Goal: Information Seeking & Learning: Learn about a topic

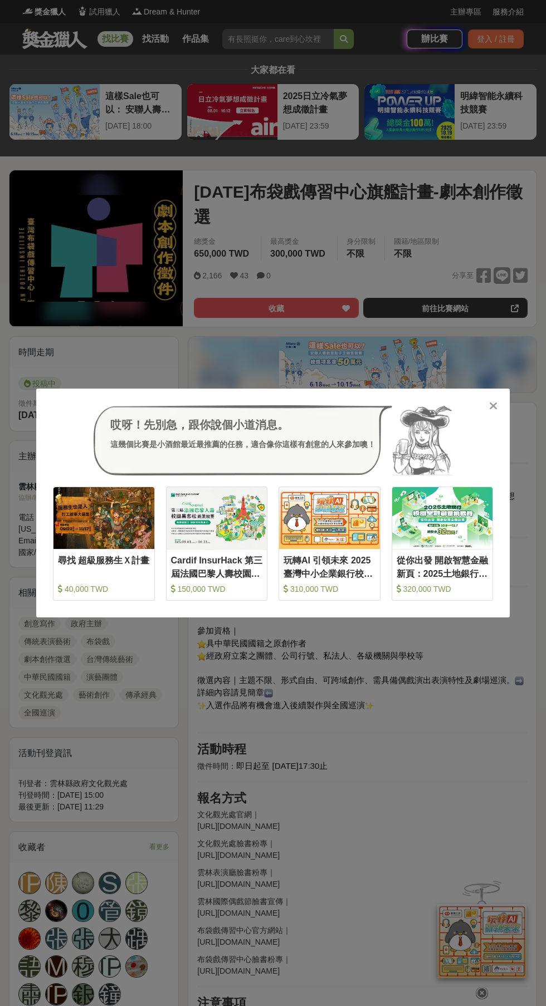
click at [509, 242] on div "哎呀！先別急，跟你說個小道消息。 這幾個比賽是小酒館最近最推薦的任務，適合像你這樣有創意的人來參加噢！ 收藏 尋找 超級服務生Ｘ計畫 40,000 TWD 收…" at bounding box center [273, 503] width 546 height 1006
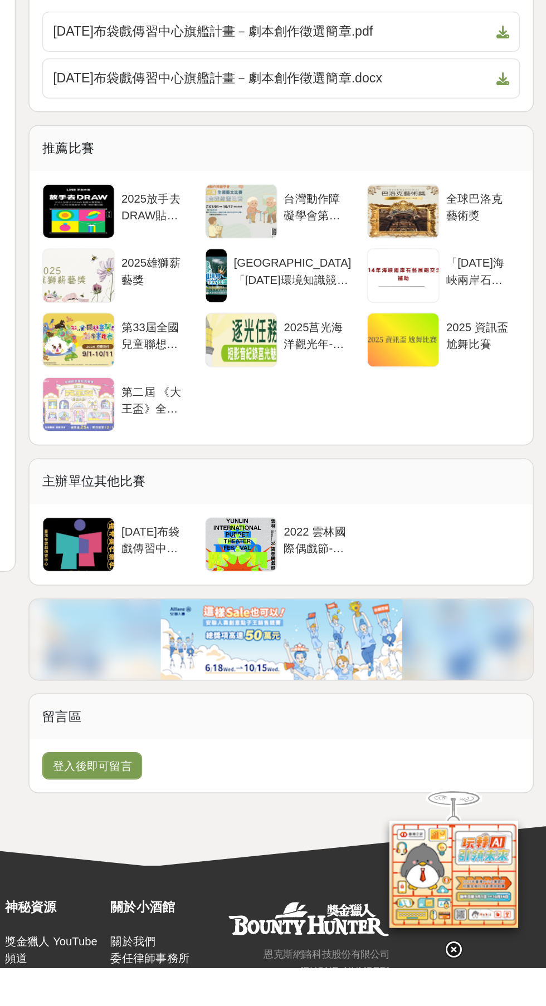
scroll to position [1087, 0]
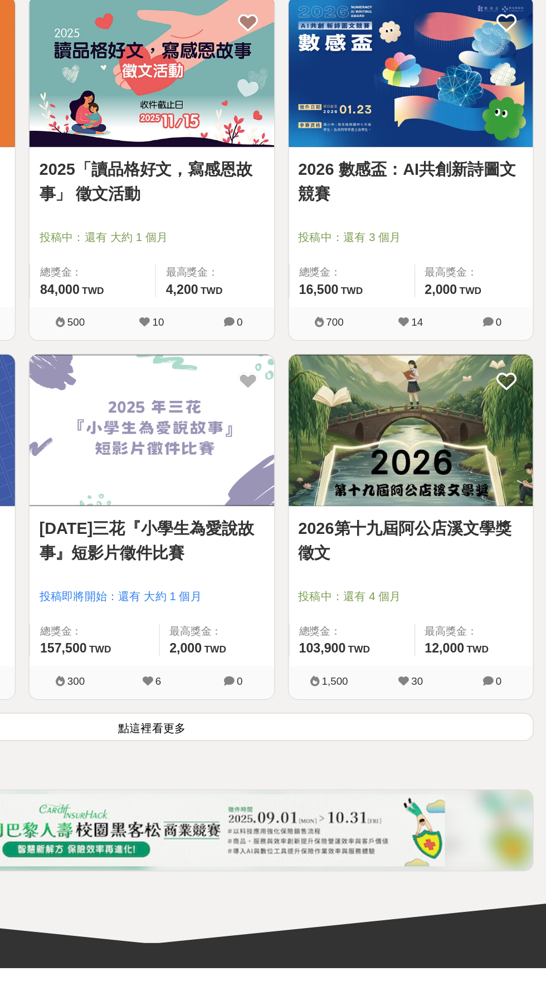
scroll to position [1450, 0]
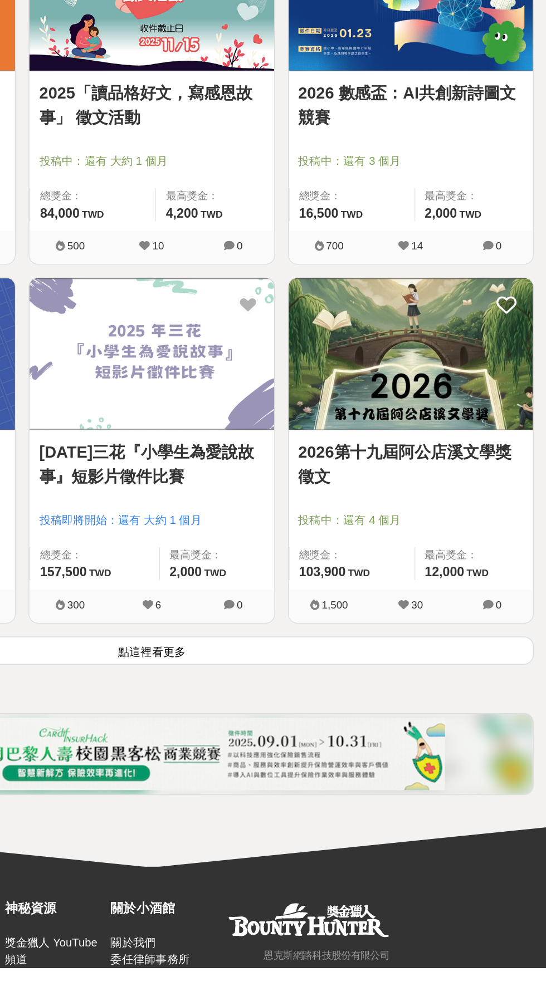
click at [464, 778] on button "點這裡看更多" at bounding box center [273, 786] width 528 height 19
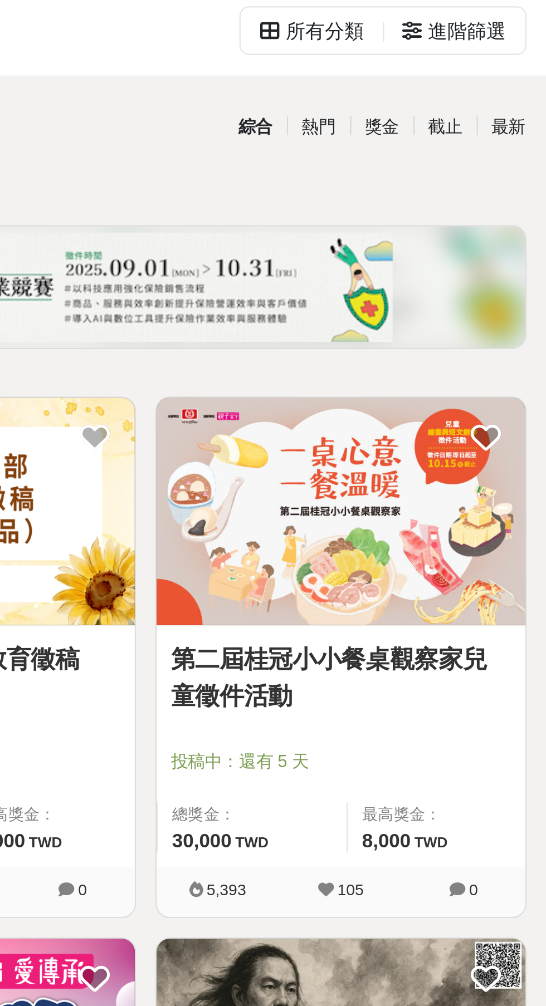
click at [474, 118] on div "獎金" at bounding box center [470, 119] width 29 height 19
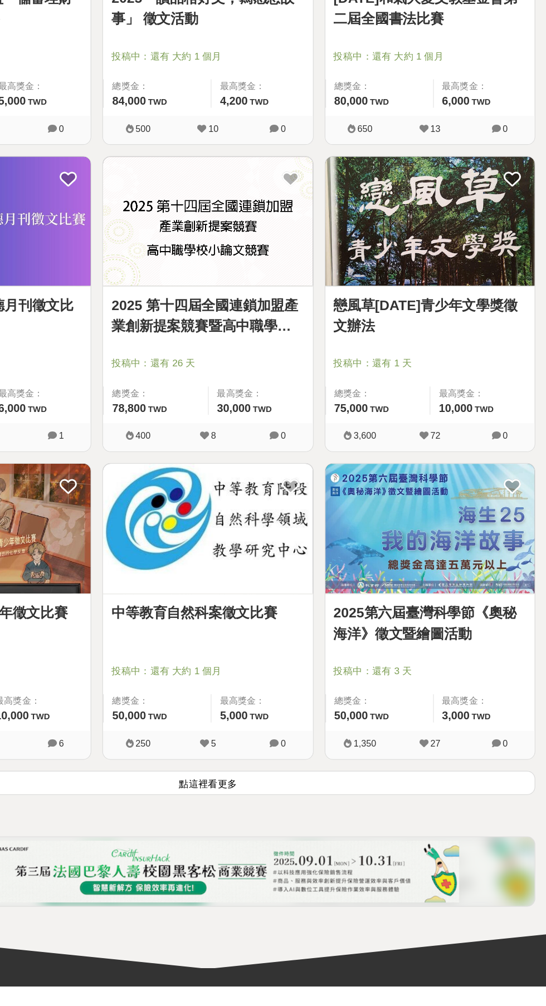
scroll to position [1450, 0]
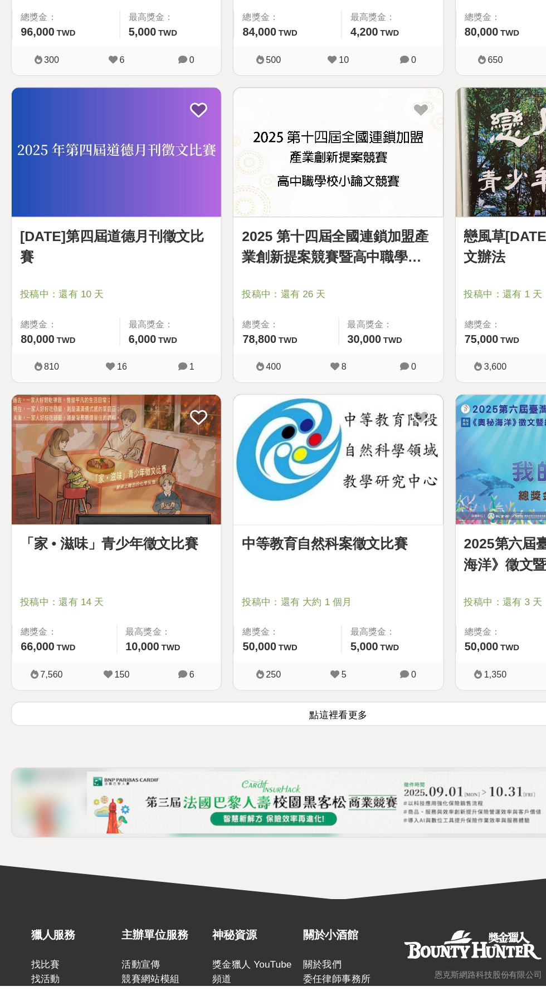
click at [321, 785] on button "點這裡看更多" at bounding box center [273, 786] width 528 height 19
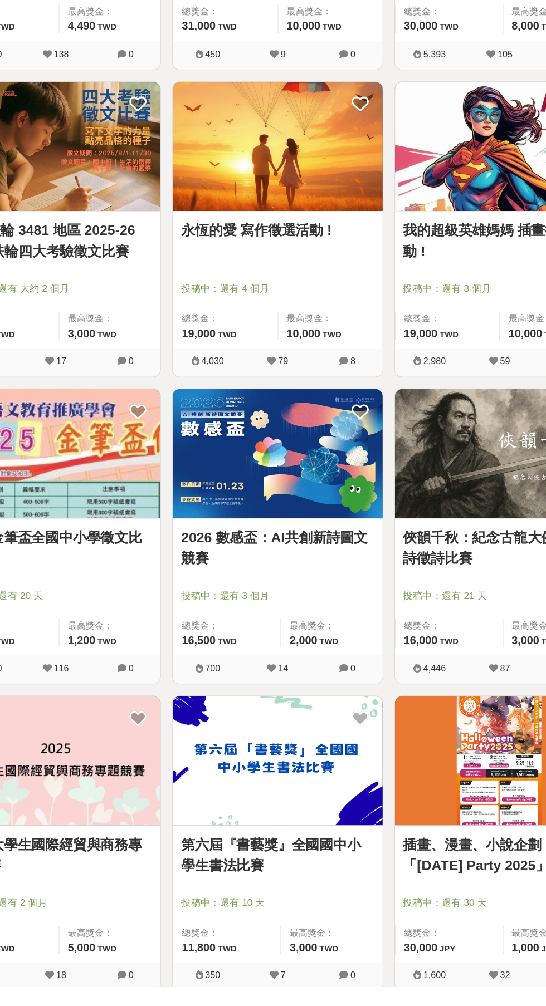
scroll to position [2202, 0]
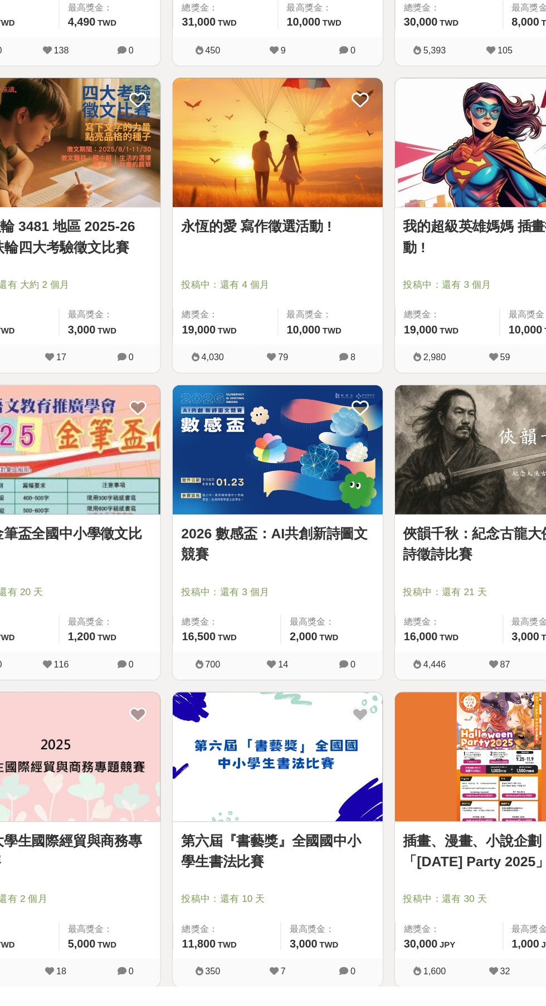
click at [203, 394] on link "永恆的愛 寫作徵選活動 !" at bounding box center [272, 393] width 155 height 17
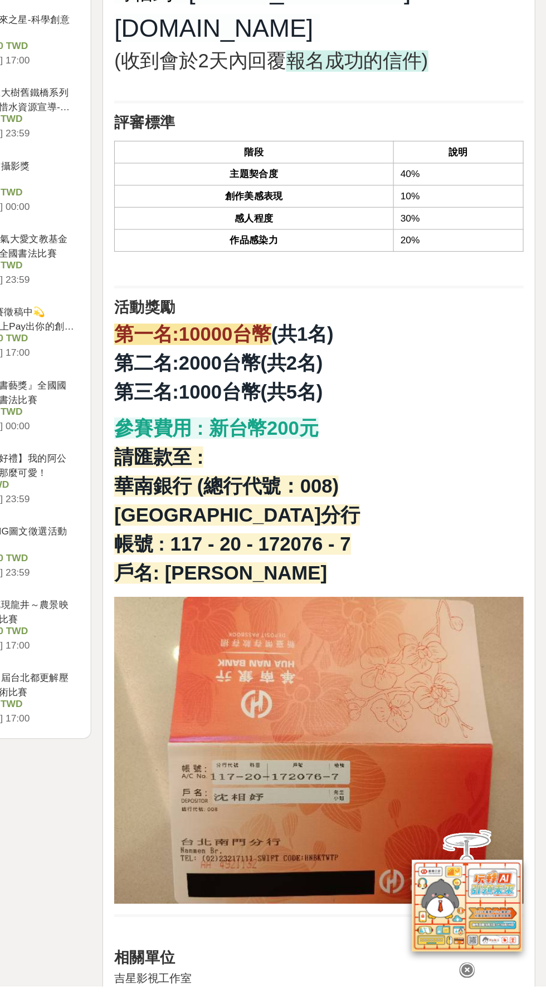
scroll to position [961, 0]
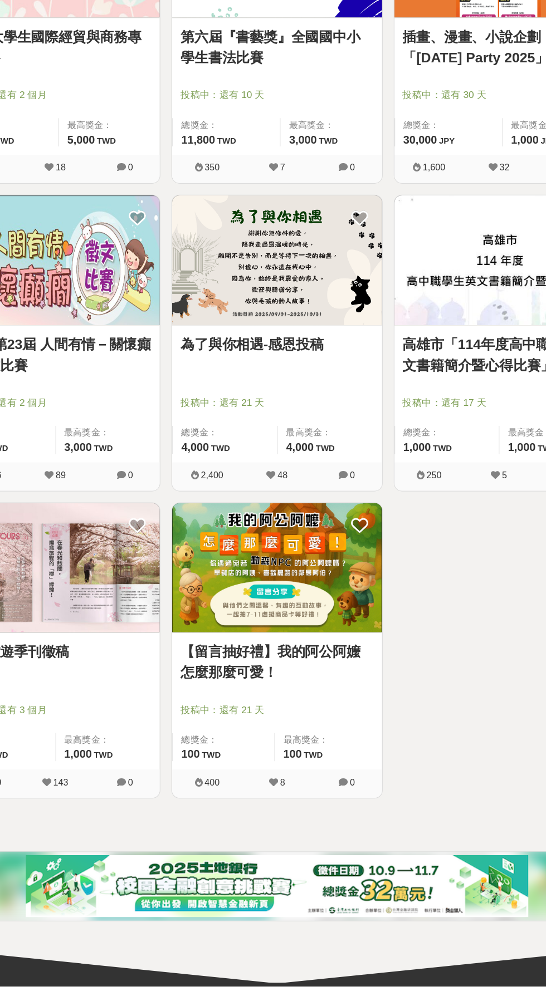
scroll to position [2856, 0]
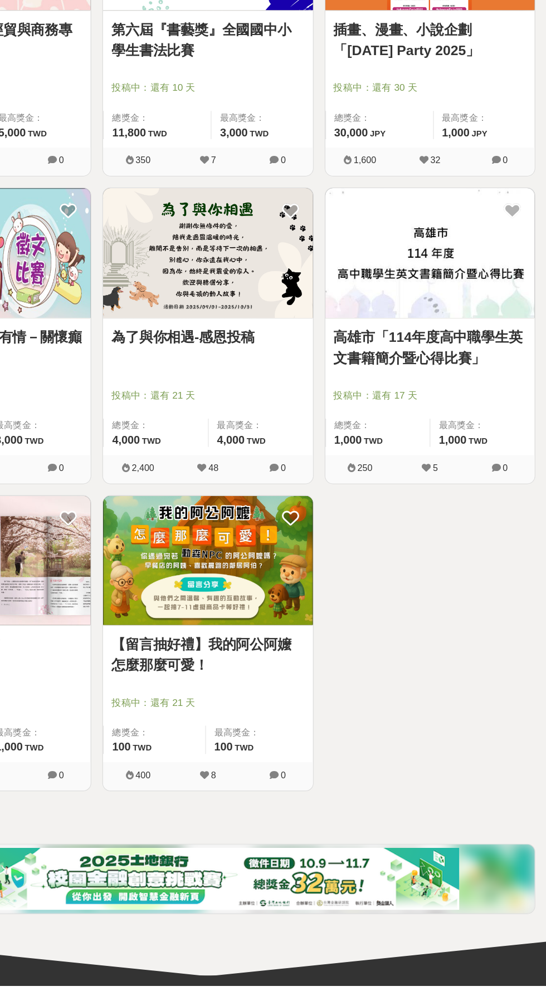
click at [198, 418] on img at bounding box center [272, 414] width 169 height 104
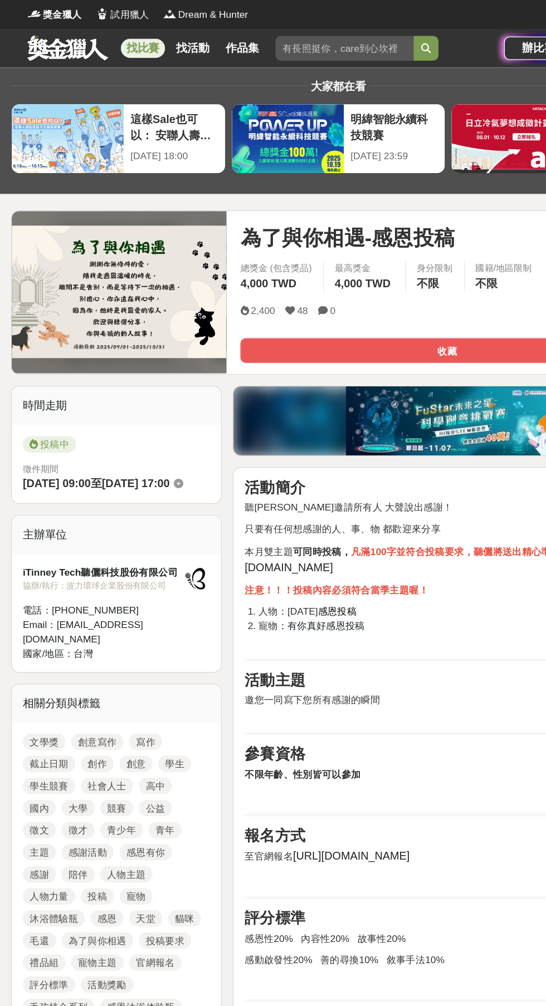
click at [159, 40] on link "找活動" at bounding box center [156, 39] width 36 height 16
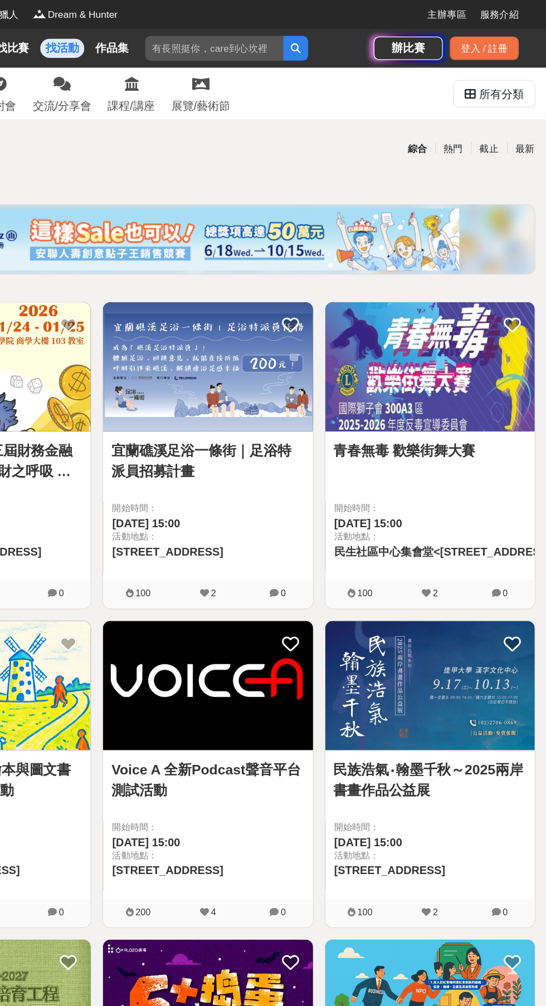
click at [198, 36] on link "作品集" at bounding box center [196, 39] width 36 height 16
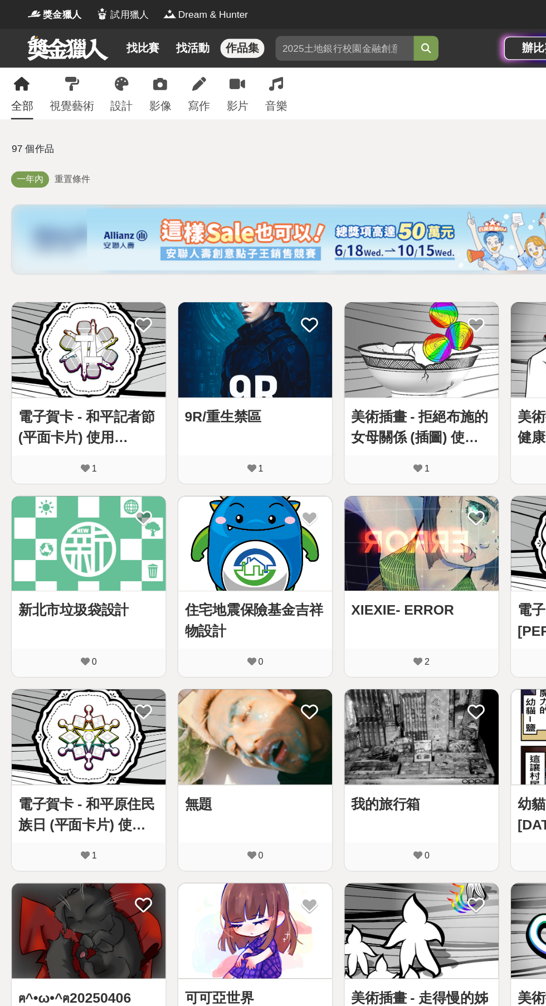
click at [154, 55] on link "寫作" at bounding box center [160, 76] width 18 height 42
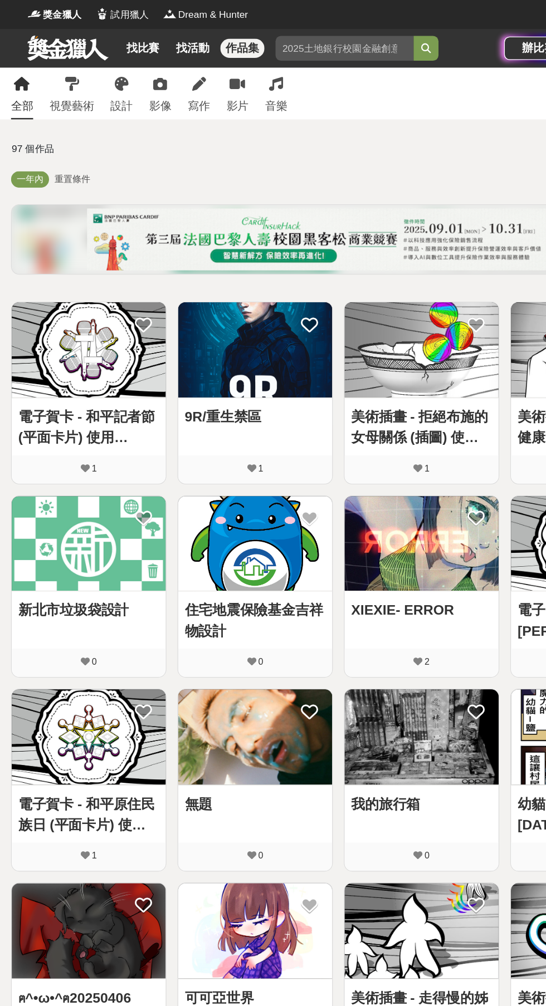
click at [121, 37] on link "找比賽" at bounding box center [115, 39] width 36 height 16
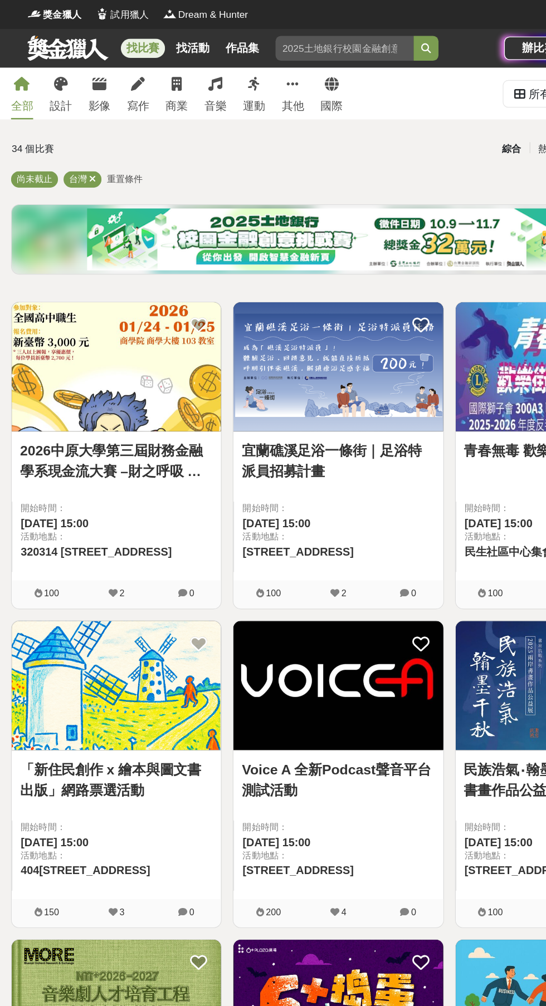
click at [115, 86] on div "寫作" at bounding box center [111, 85] width 18 height 13
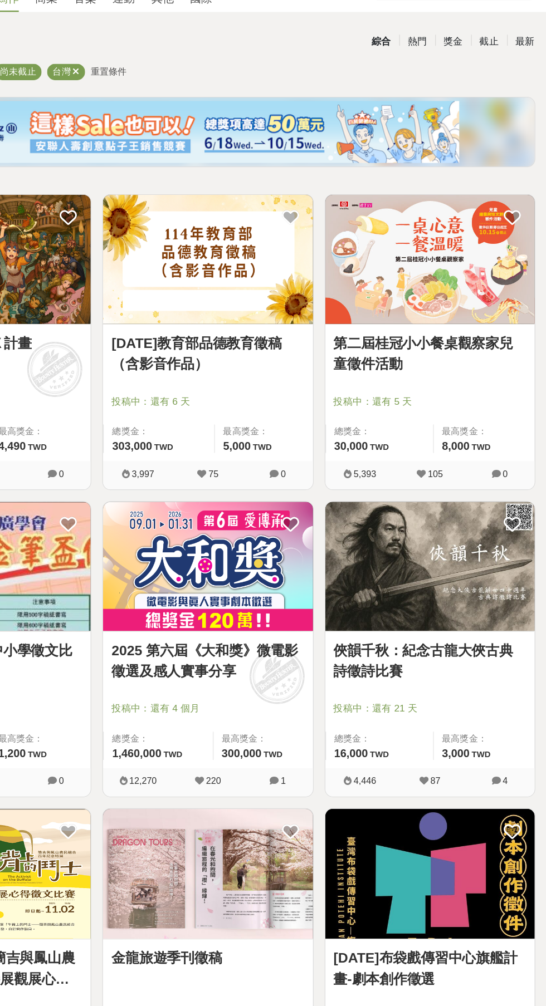
click at [259, 290] on img at bounding box center [272, 296] width 169 height 104
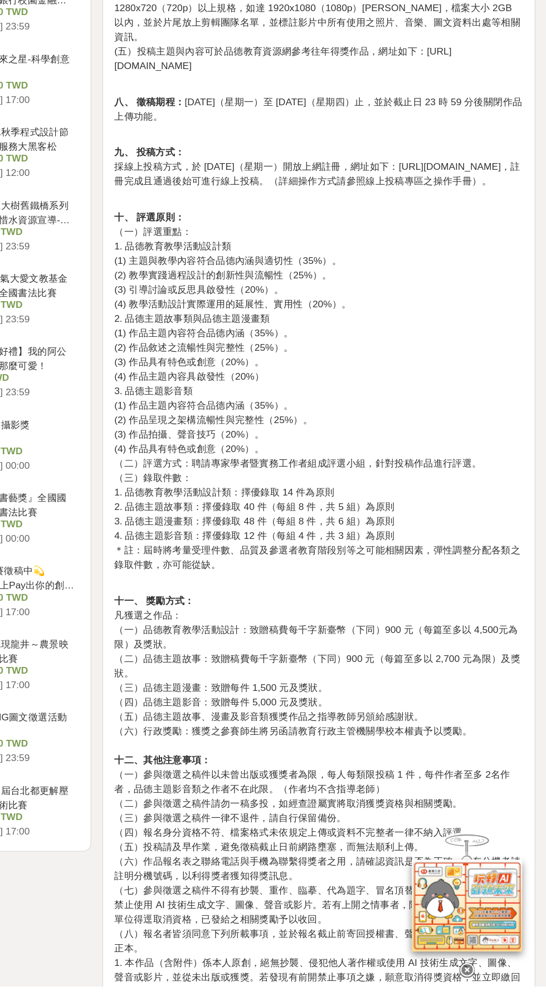
scroll to position [837, 0]
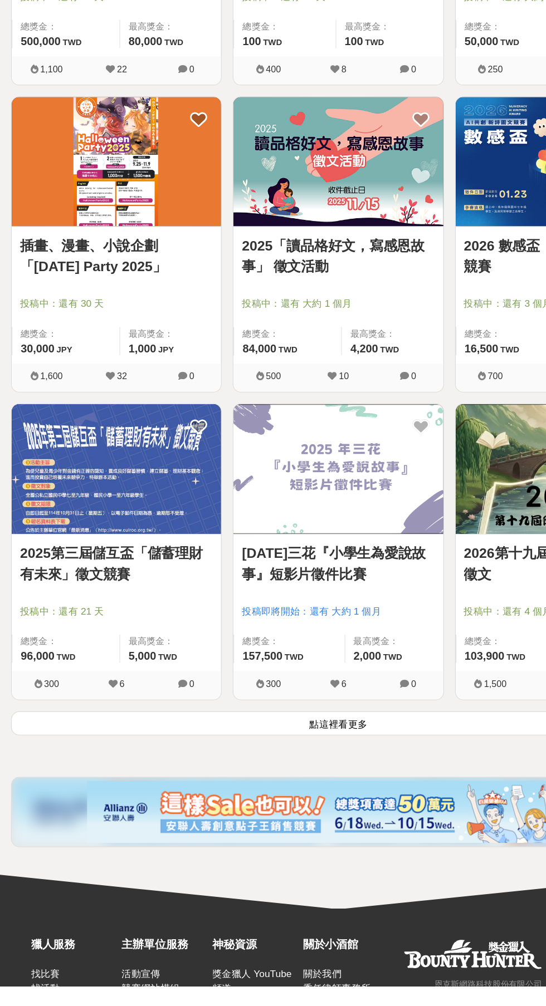
scroll to position [1450, 0]
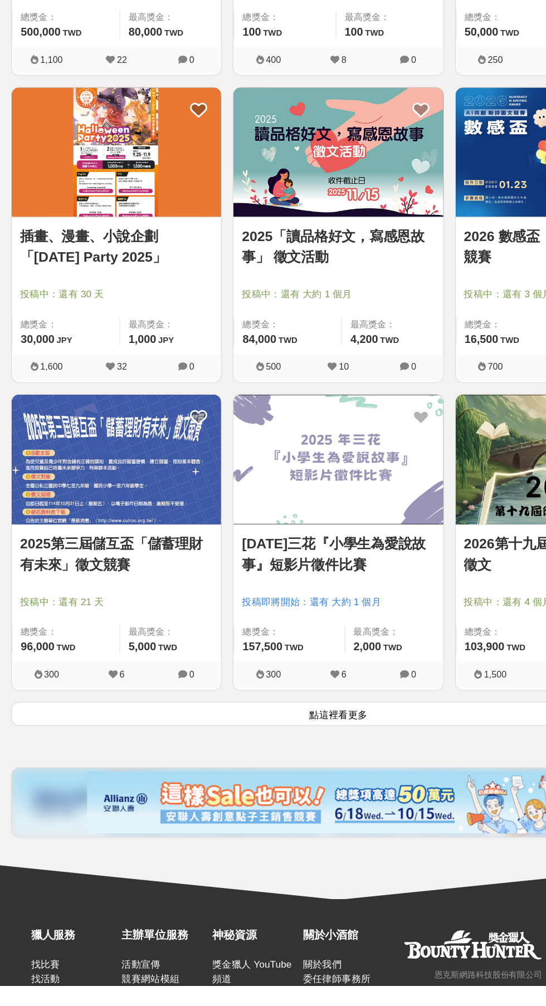
click at [255, 787] on button "點這裡看更多" at bounding box center [273, 786] width 528 height 19
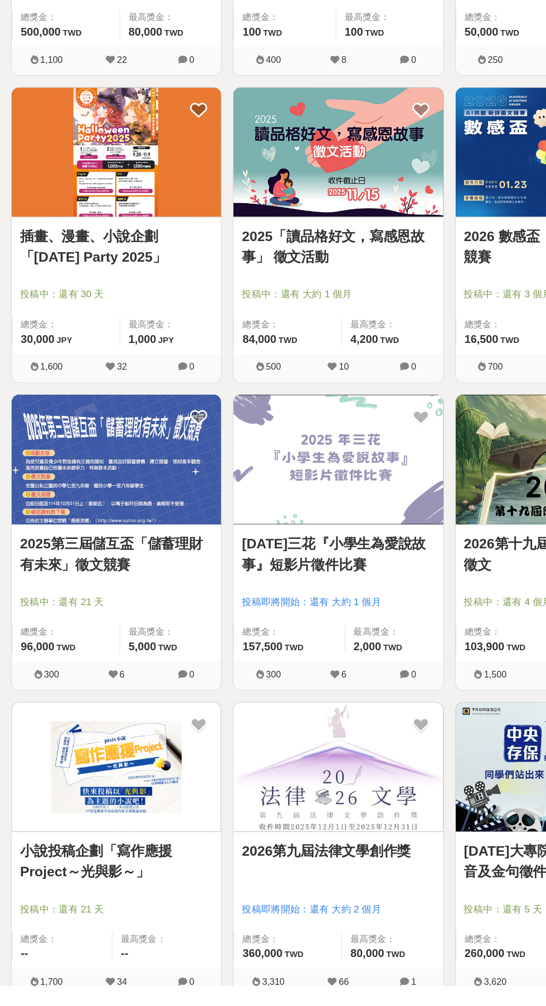
click at [222, 538] on img at bounding box center [272, 581] width 169 height 104
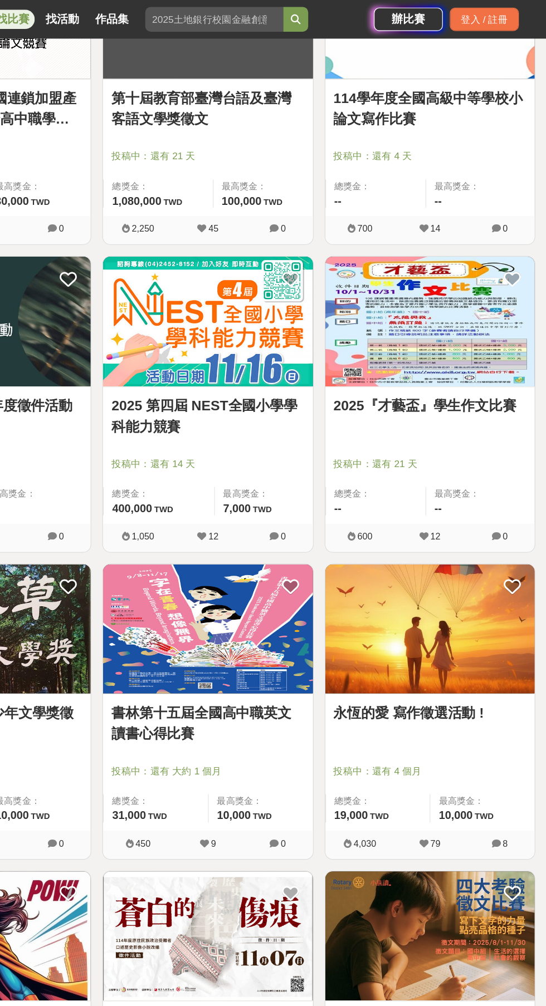
scroll to position [3005, 0]
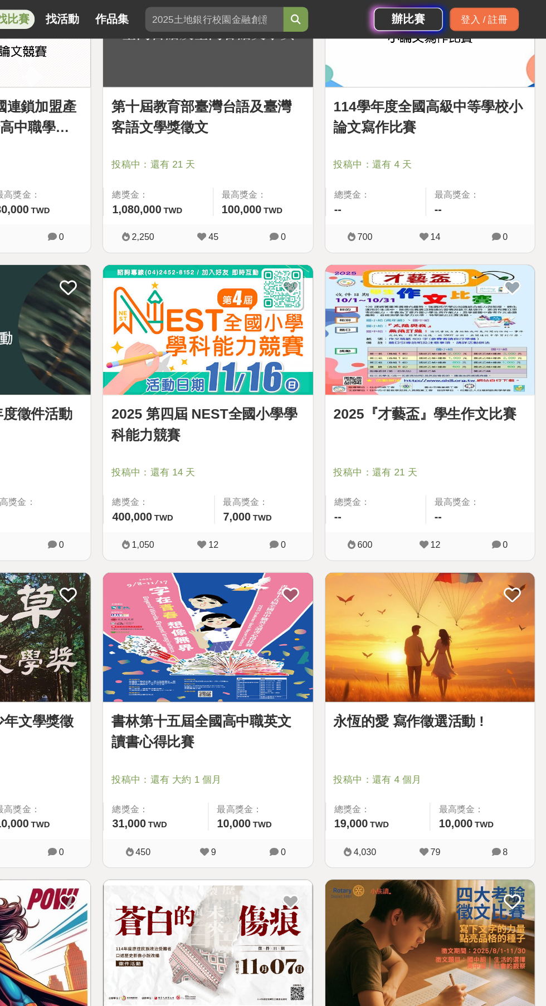
click at [381, 246] on img at bounding box center [452, 266] width 169 height 104
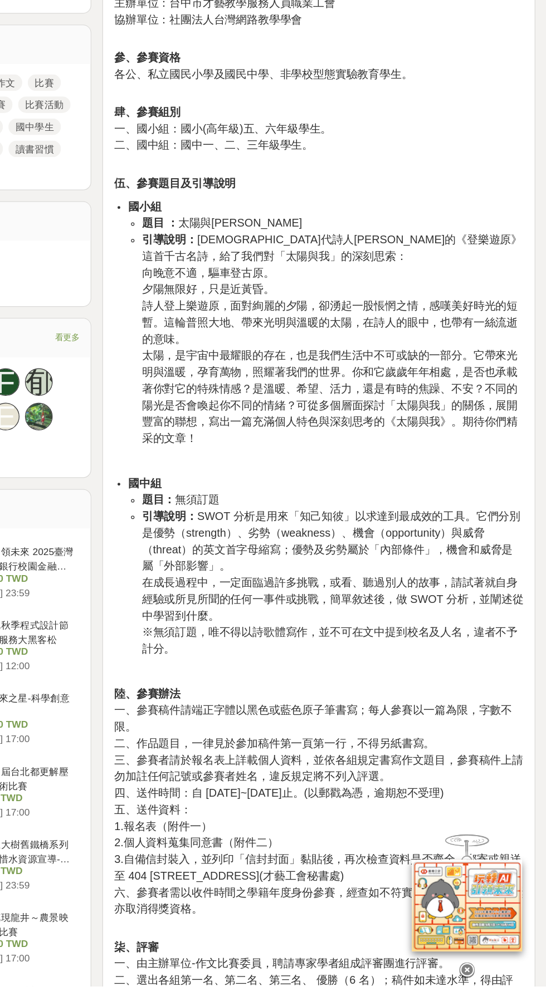
scroll to position [325, 0]
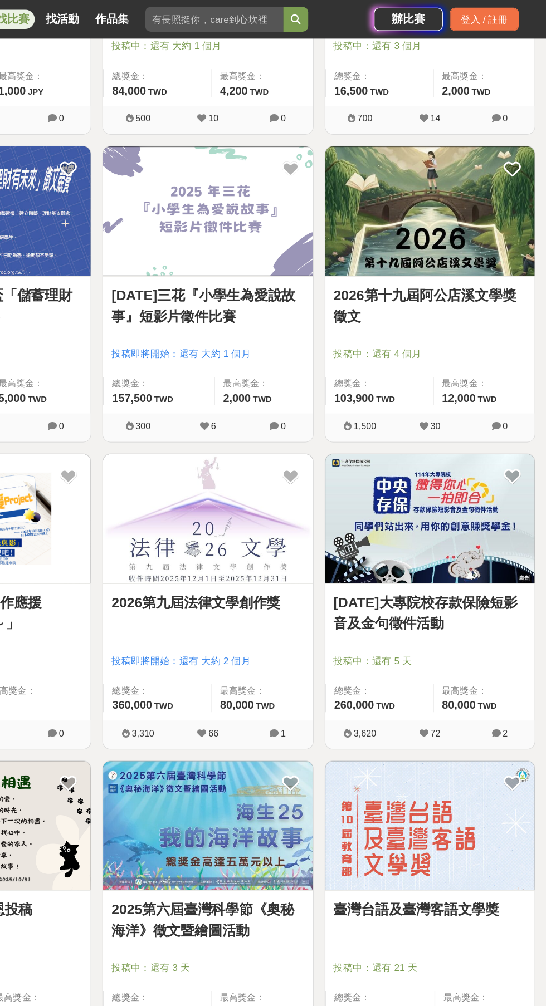
scroll to position [1861, 0]
click at [489, 218] on img at bounding box center [452, 170] width 169 height 104
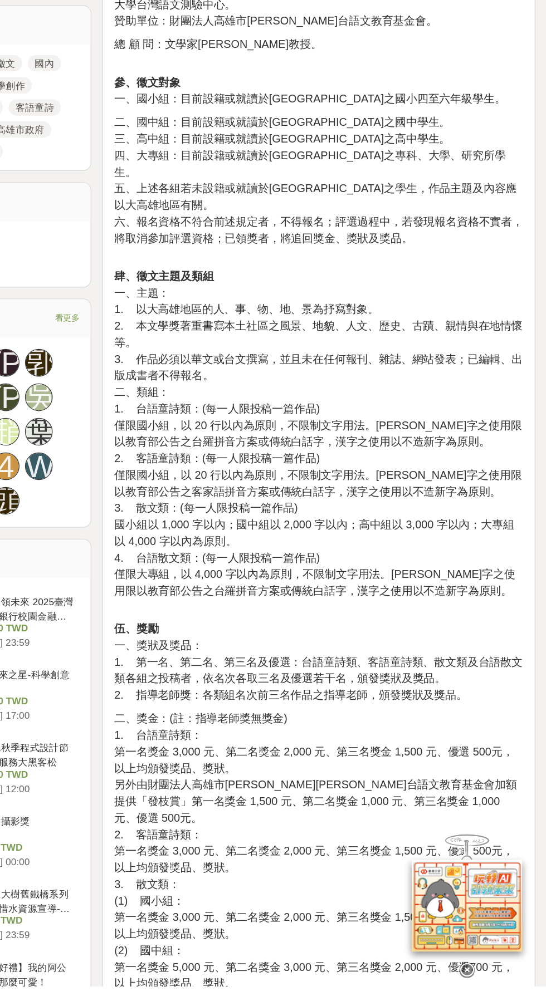
scroll to position [402, 0]
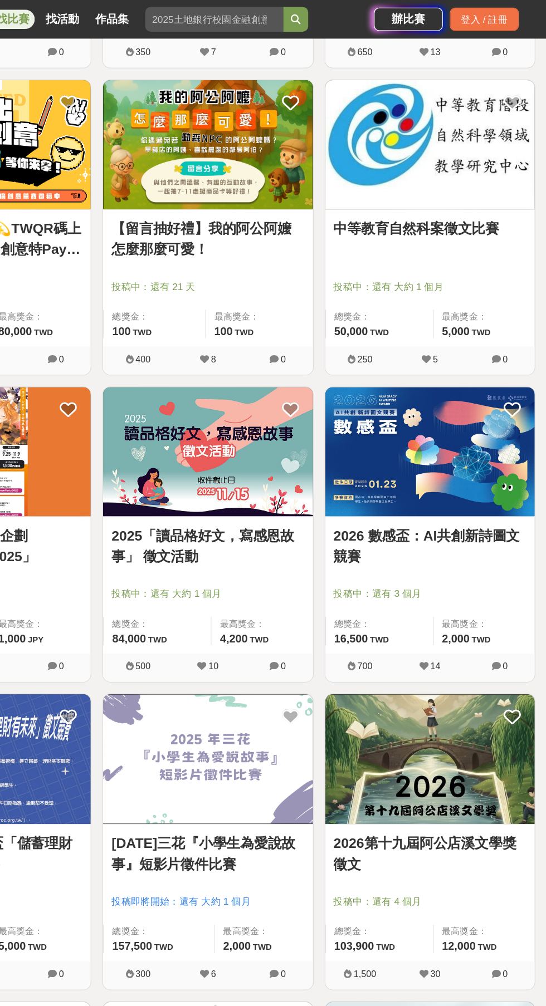
scroll to position [1418, 0]
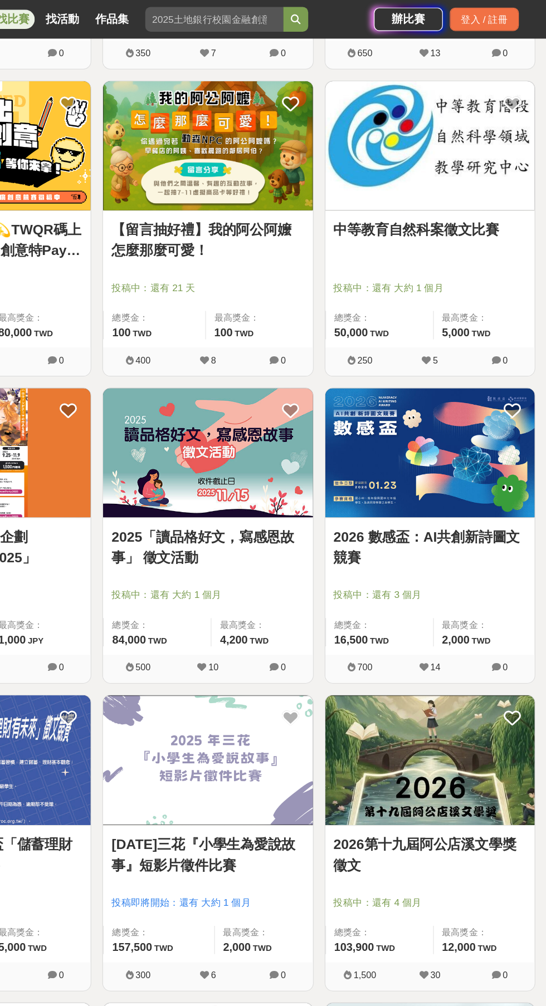
click at [499, 404] on img at bounding box center [452, 365] width 169 height 104
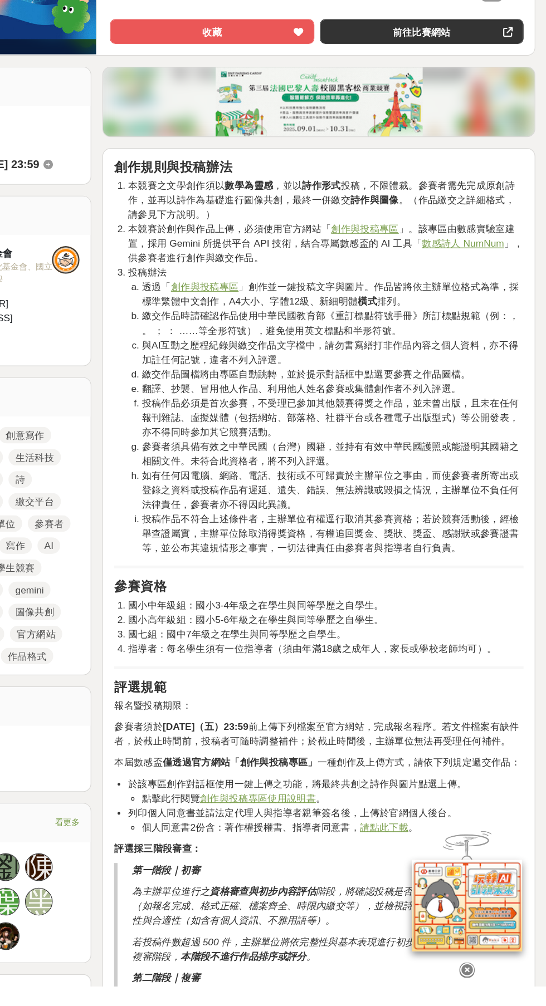
scroll to position [48, 0]
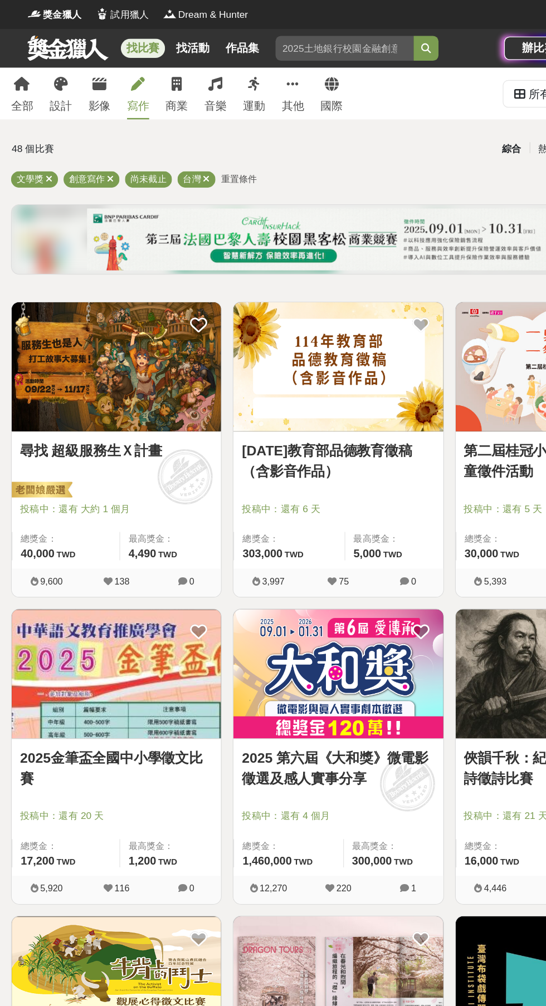
click at [143, 67] on icon at bounding box center [143, 67] width 8 height 11
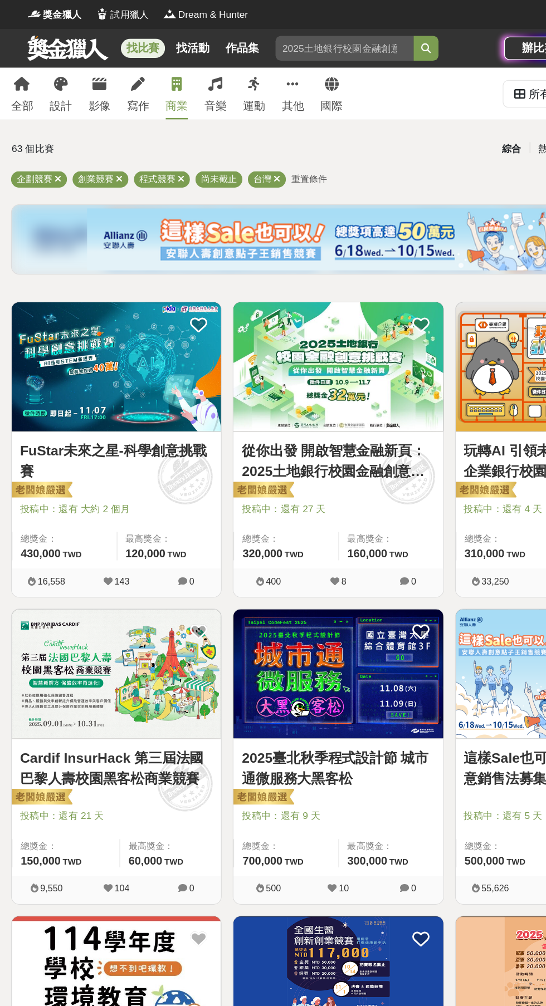
click at [173, 67] on icon at bounding box center [173, 67] width 11 height 11
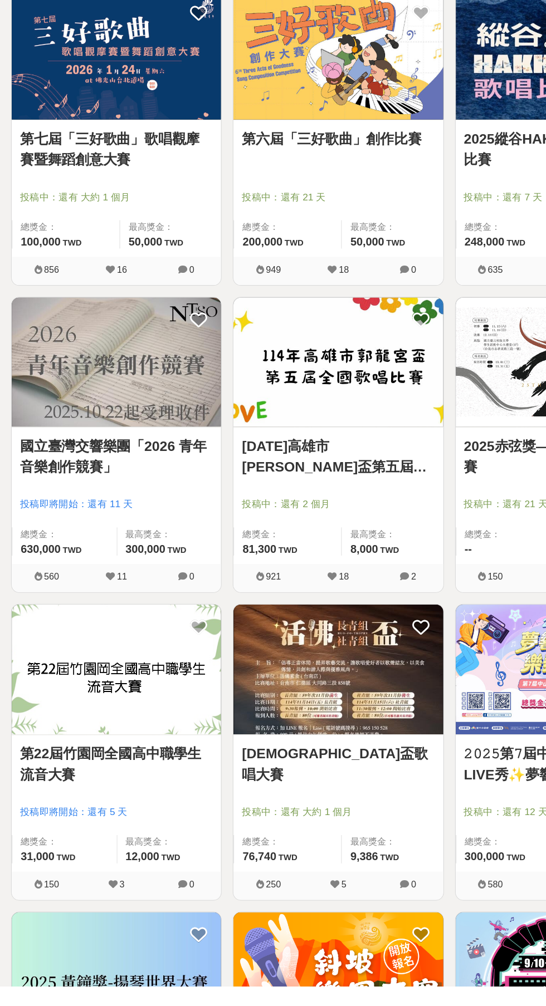
scroll to position [46, 0]
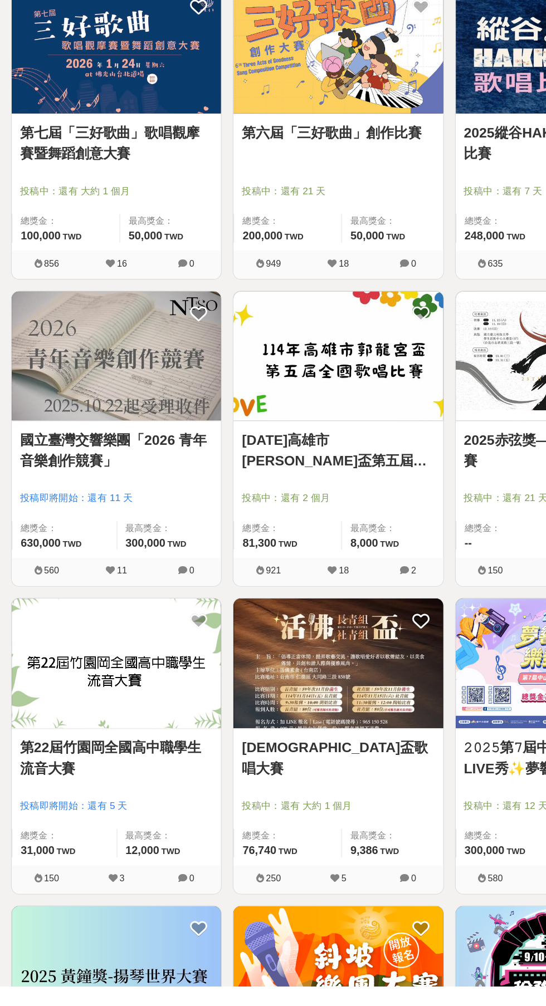
click at [92, 475] on img at bounding box center [93, 497] width 169 height 104
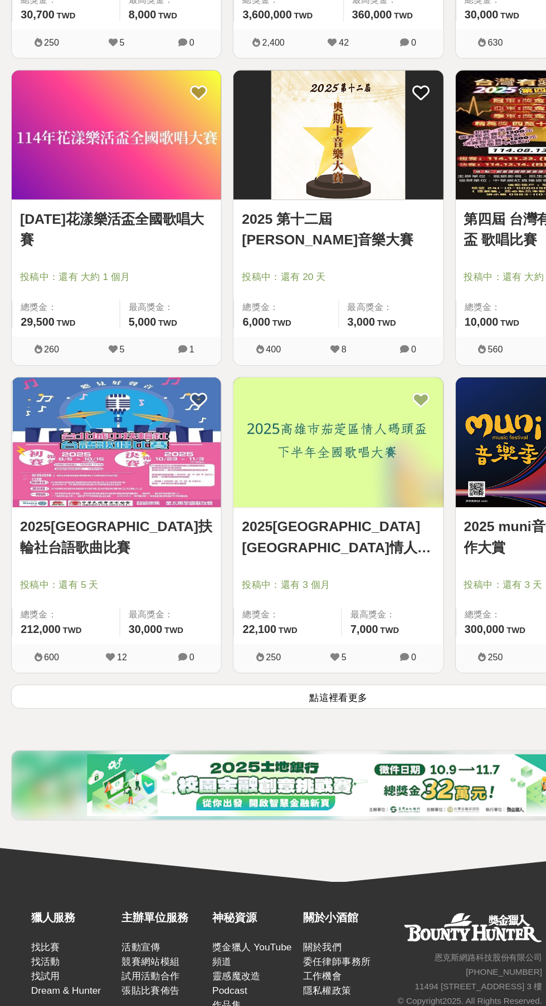
scroll to position [1481, 0]
